Goal: Task Accomplishment & Management: Use online tool/utility

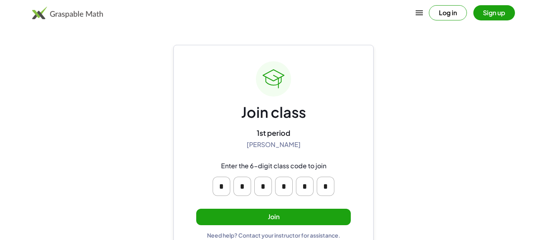
click at [275, 207] on div "Join class 1st period [PERSON_NAME] Enter the 6-digit class code to join * * * …" at bounding box center [273, 149] width 154 height 177
click at [276, 212] on button "Join" at bounding box center [273, 216] width 154 height 16
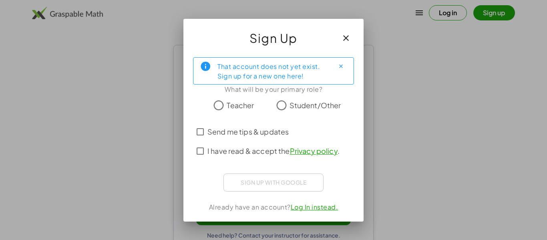
click at [246, 148] on span "I have read & accept the Privacy policy ." at bounding box center [273, 150] width 132 height 11
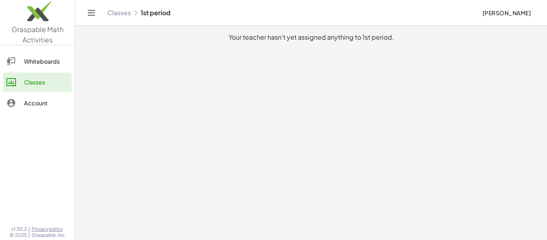
click at [39, 65] on div "Whiteboards" at bounding box center [46, 61] width 44 height 10
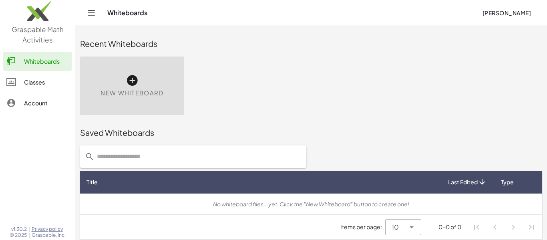
click at [144, 82] on div "New Whiteboard" at bounding box center [132, 85] width 104 height 58
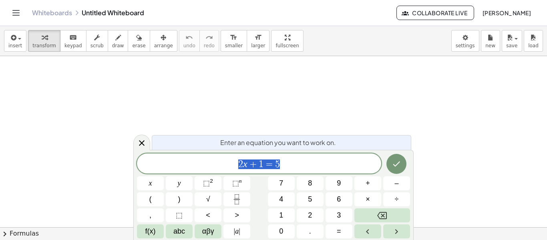
scroll to position [0, 0]
click at [112, 36] on div "button" at bounding box center [118, 37] width 12 height 10
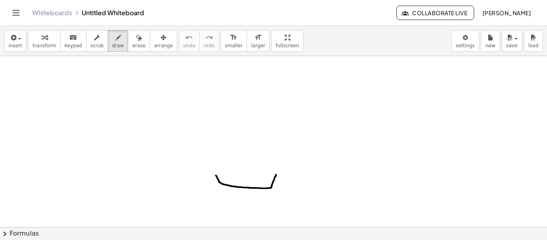
drag, startPoint x: 216, startPoint y: 175, endPoint x: 276, endPoint y: 174, distance: 60.0
click at [276, 174] on div at bounding box center [273, 227] width 547 height 342
drag, startPoint x: 237, startPoint y: 137, endPoint x: 237, endPoint y: 150, distance: 13.2
click at [237, 150] on div at bounding box center [273, 227] width 547 height 342
drag, startPoint x: 250, startPoint y: 138, endPoint x: 250, endPoint y: 149, distance: 10.8
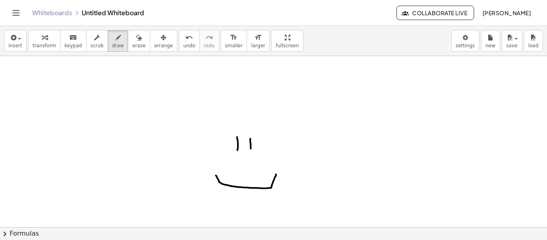
click at [250, 149] on div at bounding box center [273, 227] width 547 height 342
click at [92, 44] on span "scrub" at bounding box center [96, 46] width 13 height 6
drag, startPoint x: 246, startPoint y: 142, endPoint x: 232, endPoint y: 144, distance: 14.5
click at [232, 144] on div at bounding box center [273, 227] width 547 height 342
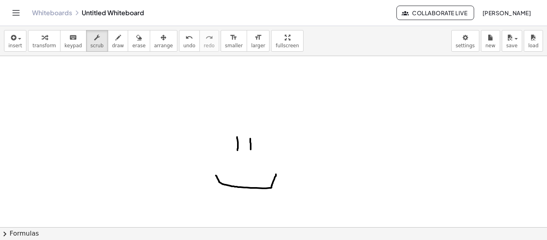
click at [236, 145] on div at bounding box center [273, 227] width 547 height 342
click at [118, 37] on button "draw" at bounding box center [118, 41] width 21 height 22
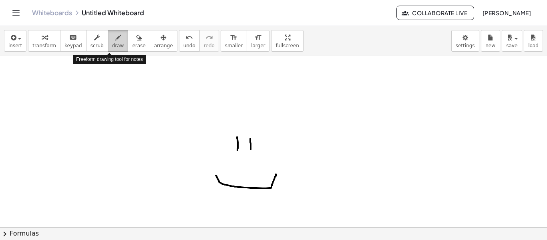
click at [115, 36] on button "draw" at bounding box center [118, 41] width 21 height 22
